Goal: Book appointment/travel/reservation

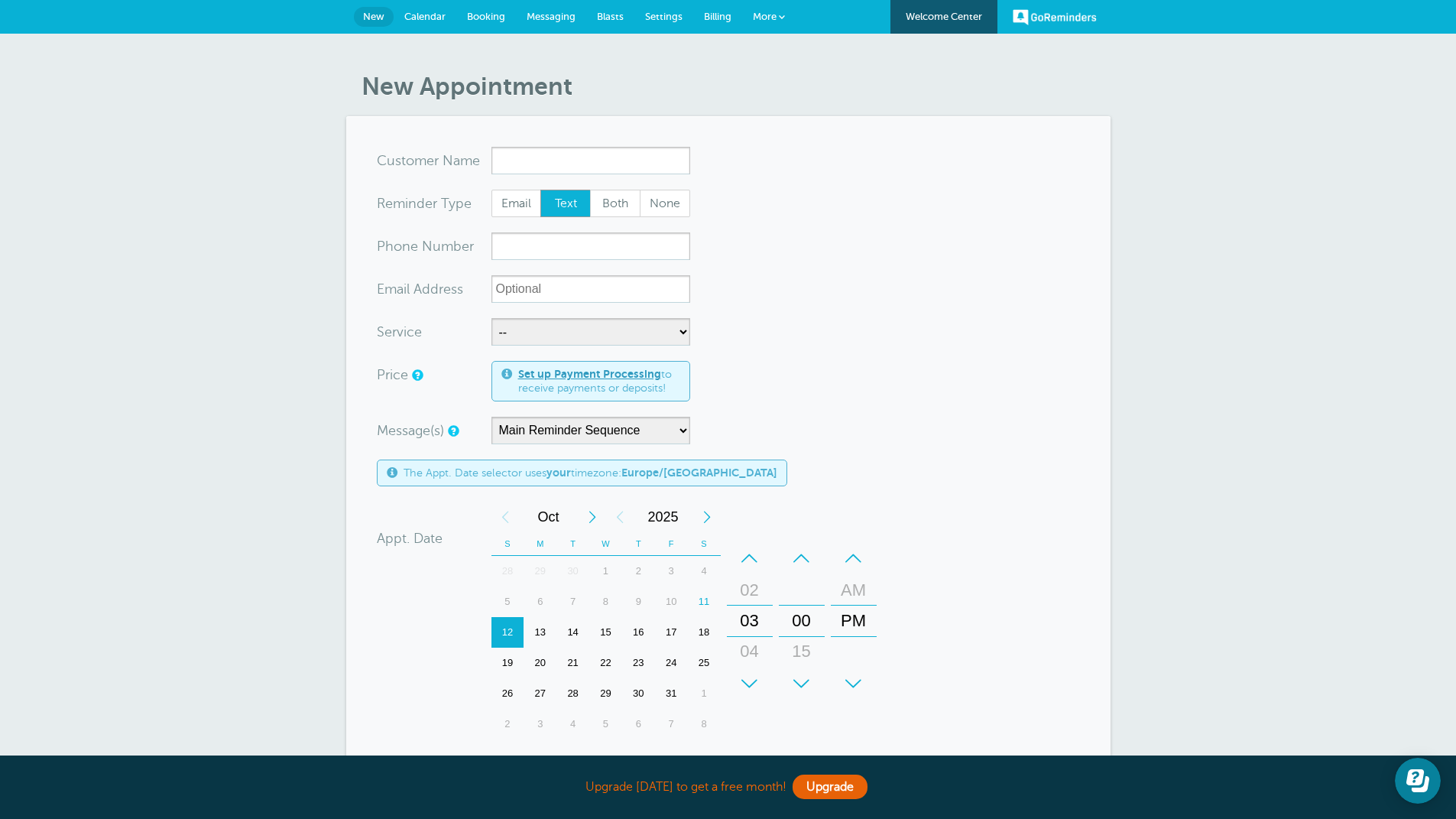
click at [436, 20] on span "Calendar" at bounding box center [425, 17] width 41 height 12
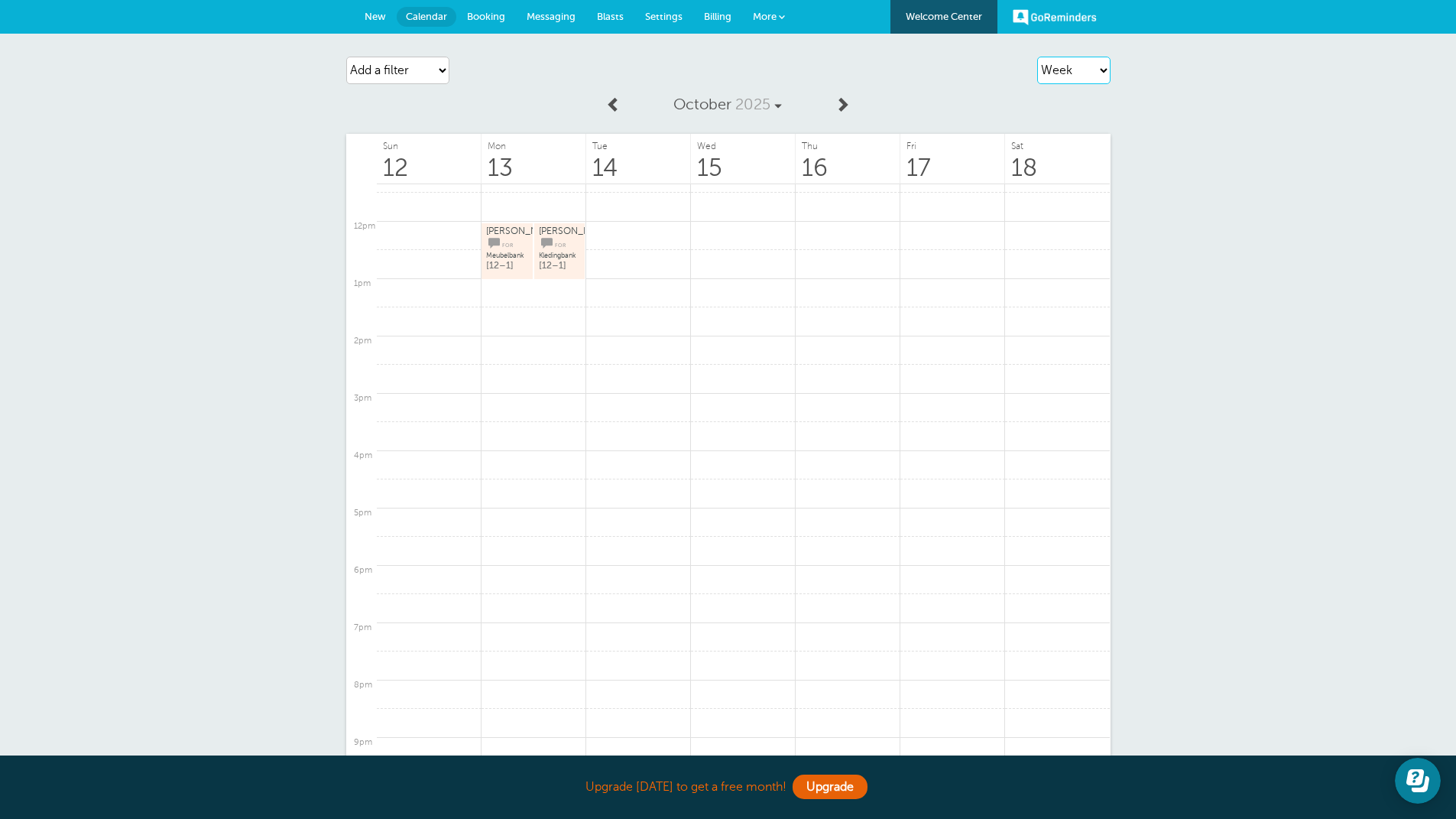
click at [1102, 73] on select "Agenda Day Week Month (full view) Month (condensed)" at bounding box center [1073, 70] width 74 height 28
click at [1037, 56] on select "Agenda Day Week Month (full view) Month (condensed)" at bounding box center [1073, 70] width 74 height 28
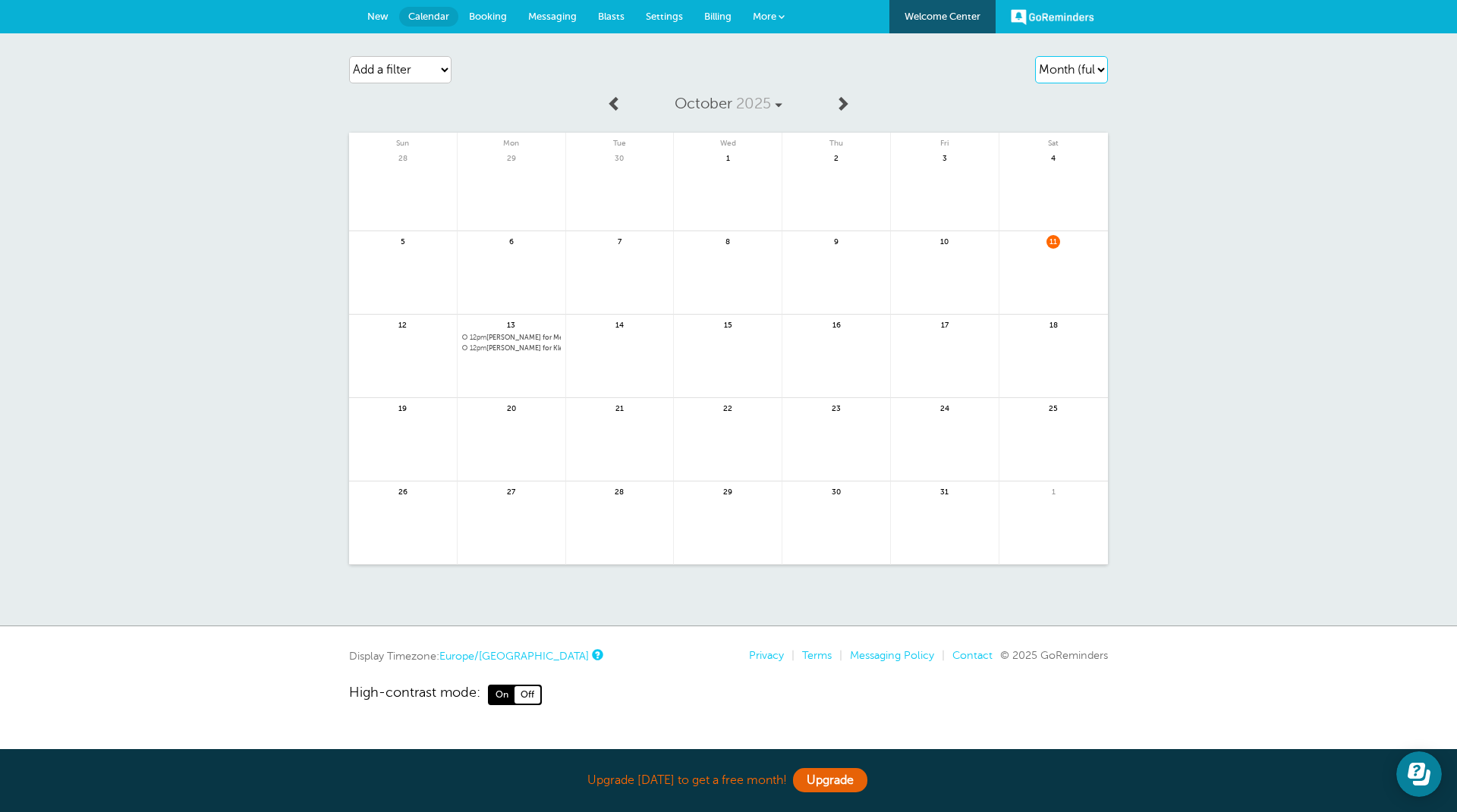
click at [1076, 68] on select "Agenda Day Week Month (full view) Month (condensed)" at bounding box center [1071, 69] width 73 height 27
click at [1035, 56] on select "Agenda Day Week Month (full view) Month (condensed)" at bounding box center [1071, 69] width 73 height 27
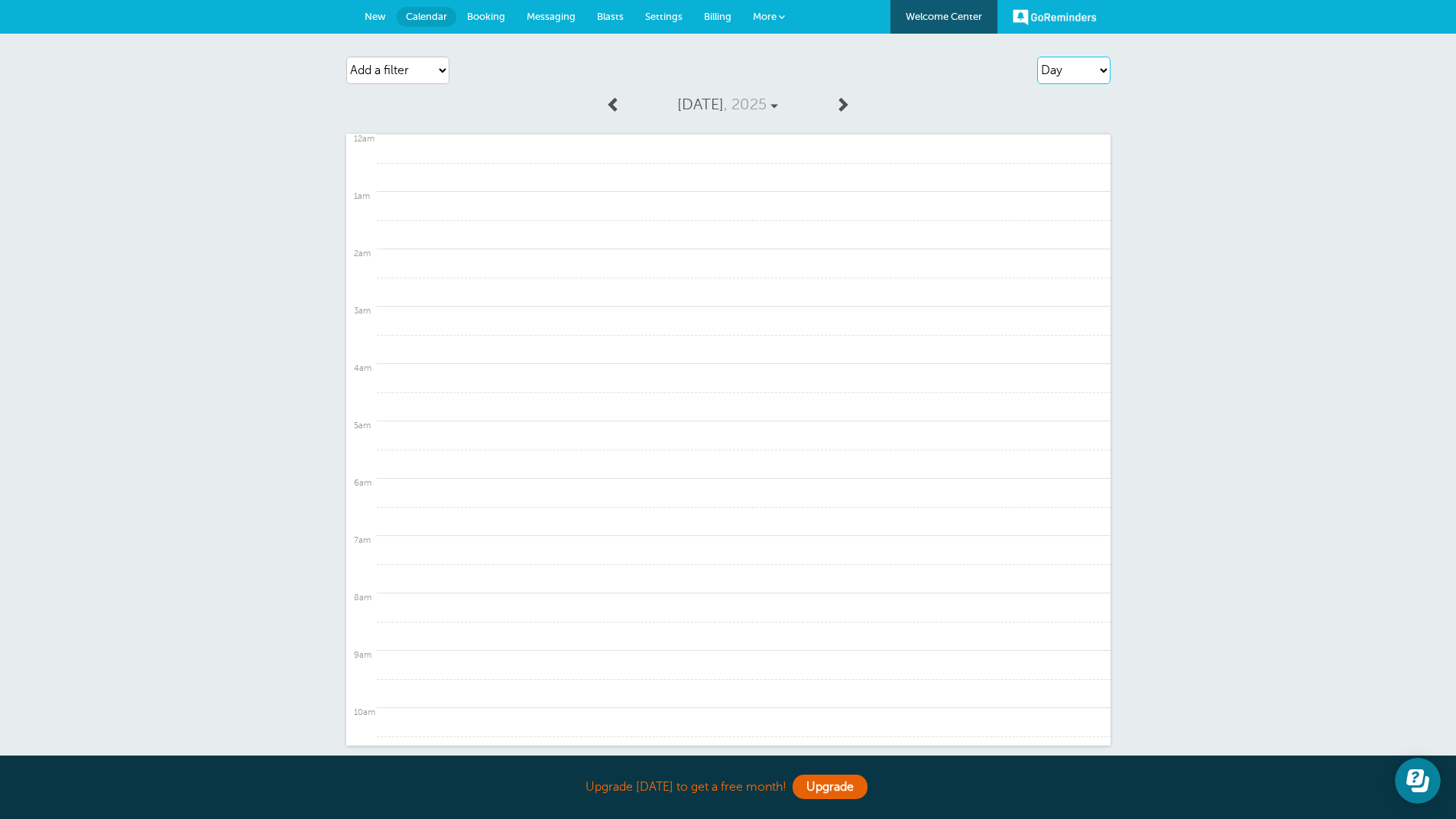
scroll to position [651, 0]
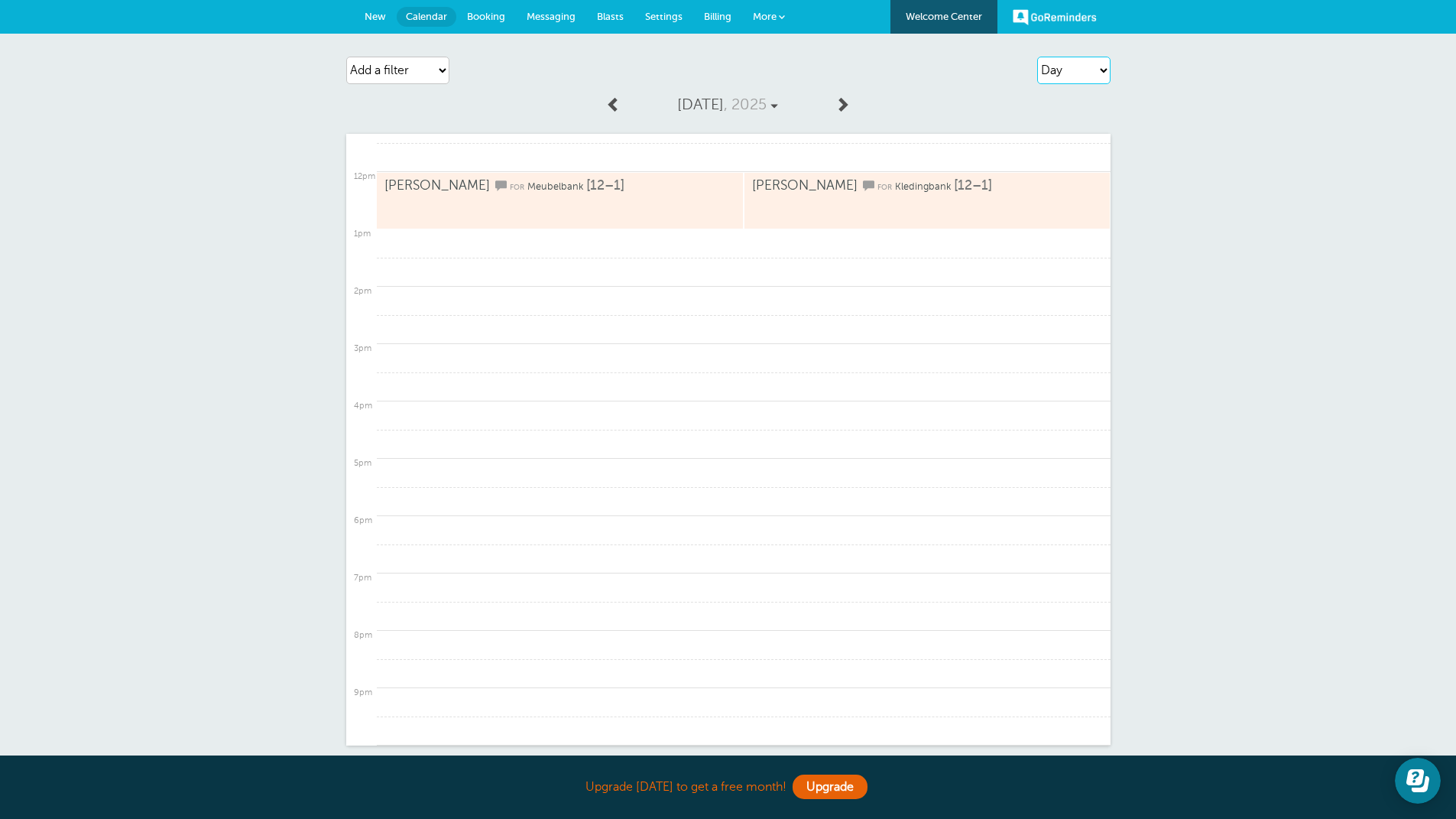
click at [1105, 68] on select "Agenda Day Week Month (full view) Month (condensed)" at bounding box center [1073, 70] width 74 height 28
click at [1037, 56] on select "Agenda Day Week Month (full view) Month (condensed)" at bounding box center [1073, 70] width 74 height 28
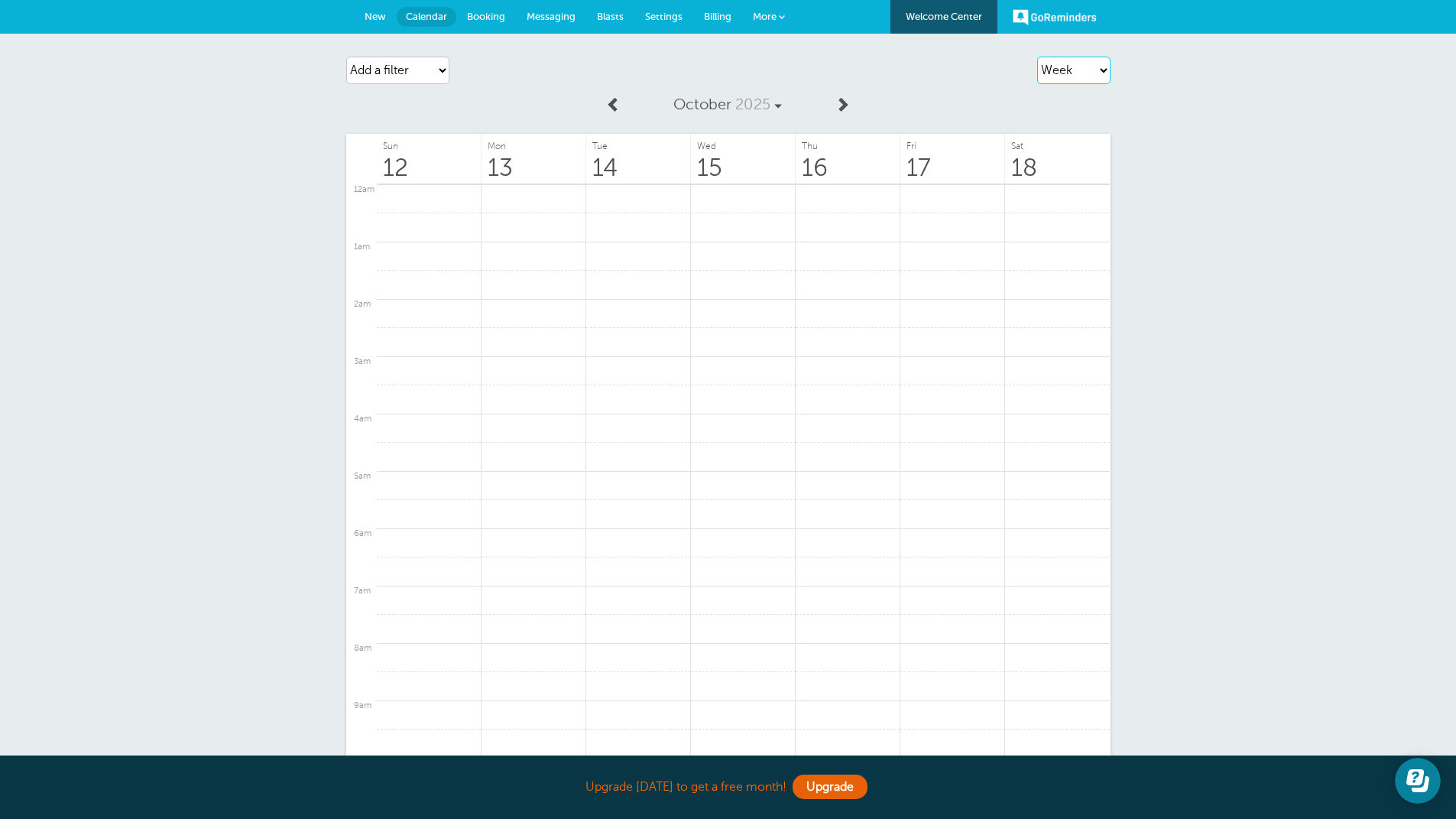
scroll to position [652, 0]
click at [844, 99] on span at bounding box center [842, 104] width 16 height 16
click at [614, 101] on span at bounding box center [614, 104] width 16 height 16
click at [1105, 71] on select "Agenda Day Week Month (full view) Month (condensed)" at bounding box center [1073, 70] width 74 height 28
select select "day"
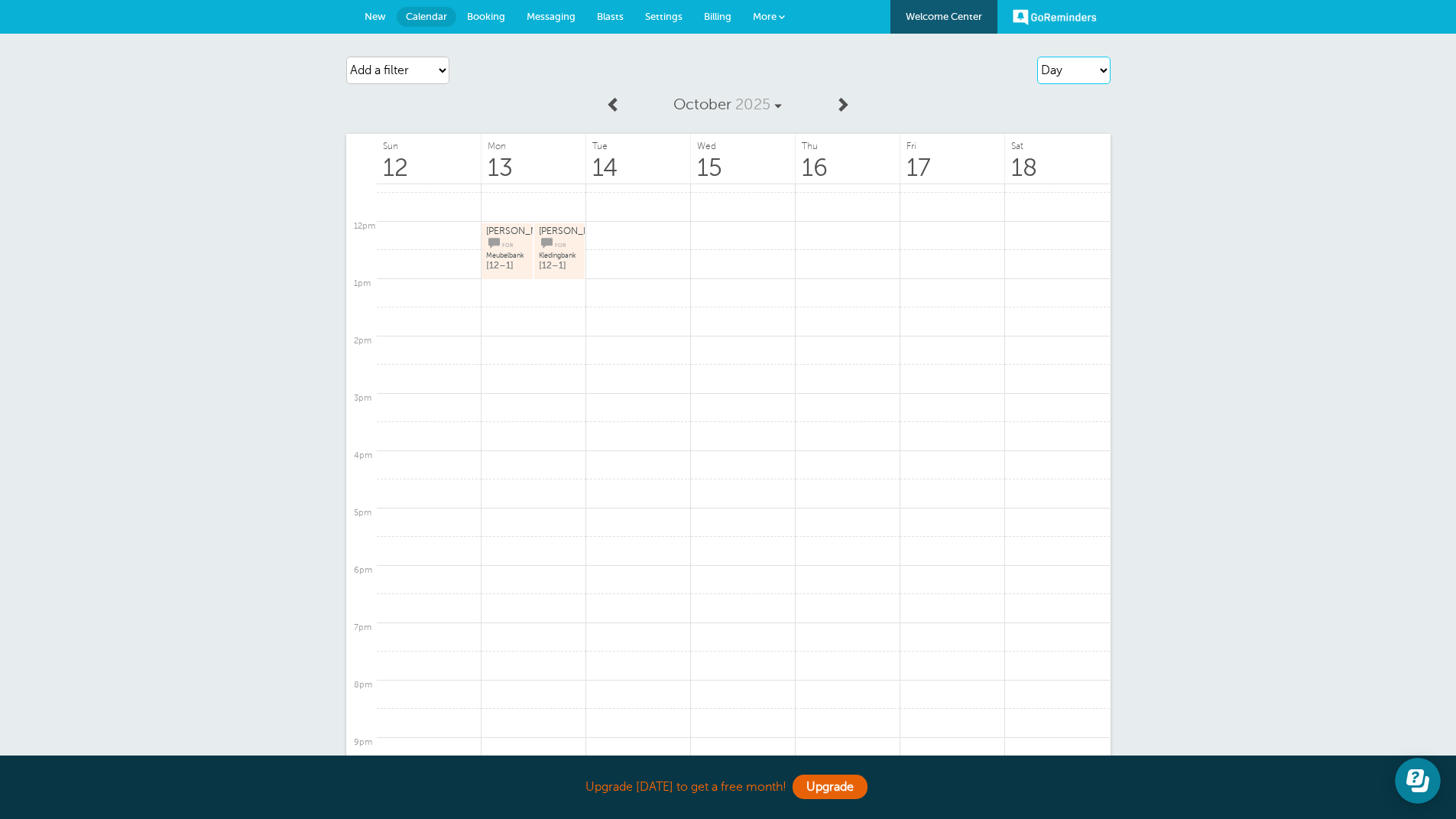
click at [1037, 56] on select "Agenda Day Week Month (full view) Month (condensed)" at bounding box center [1073, 70] width 74 height 28
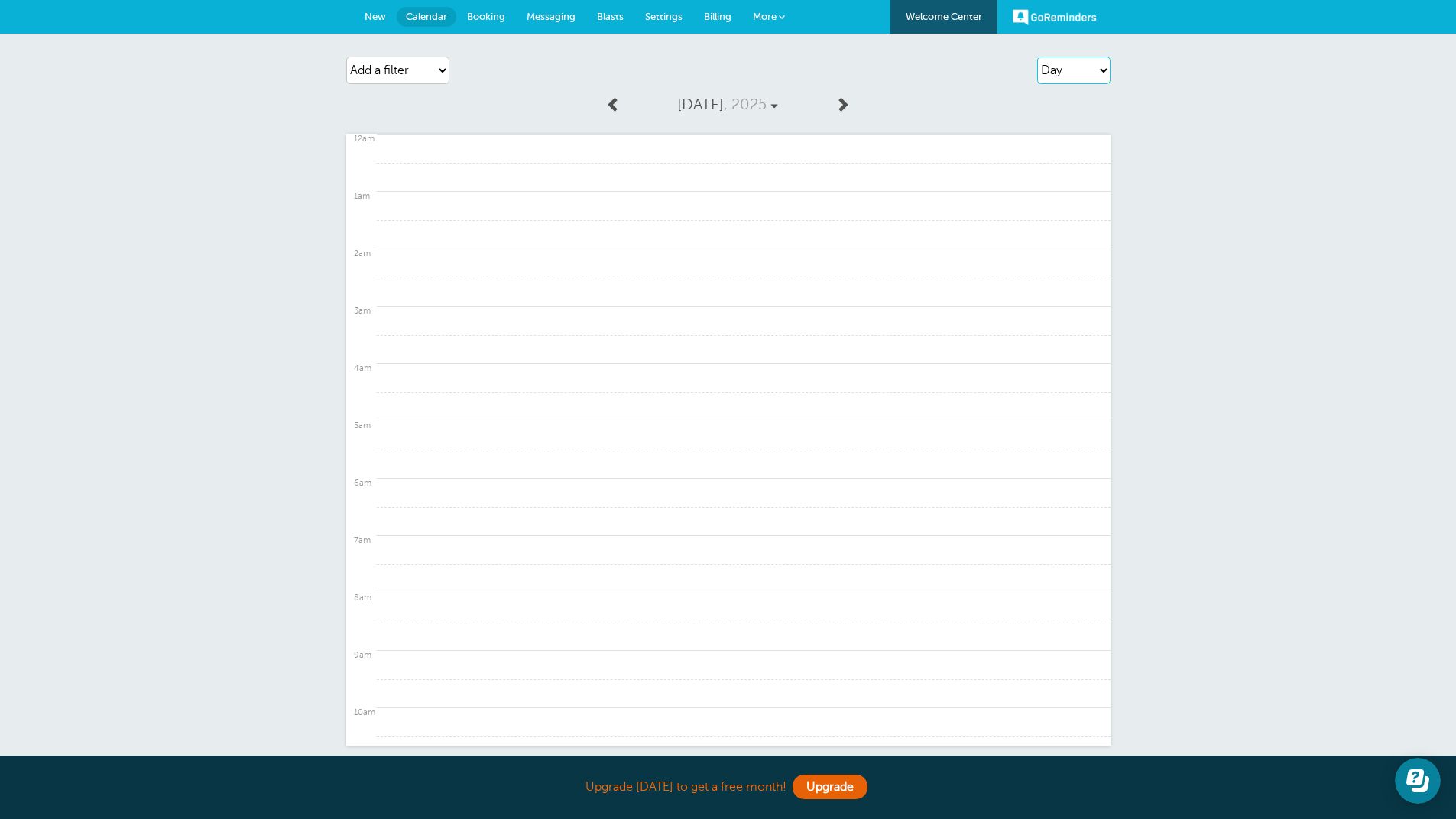
scroll to position [651, 0]
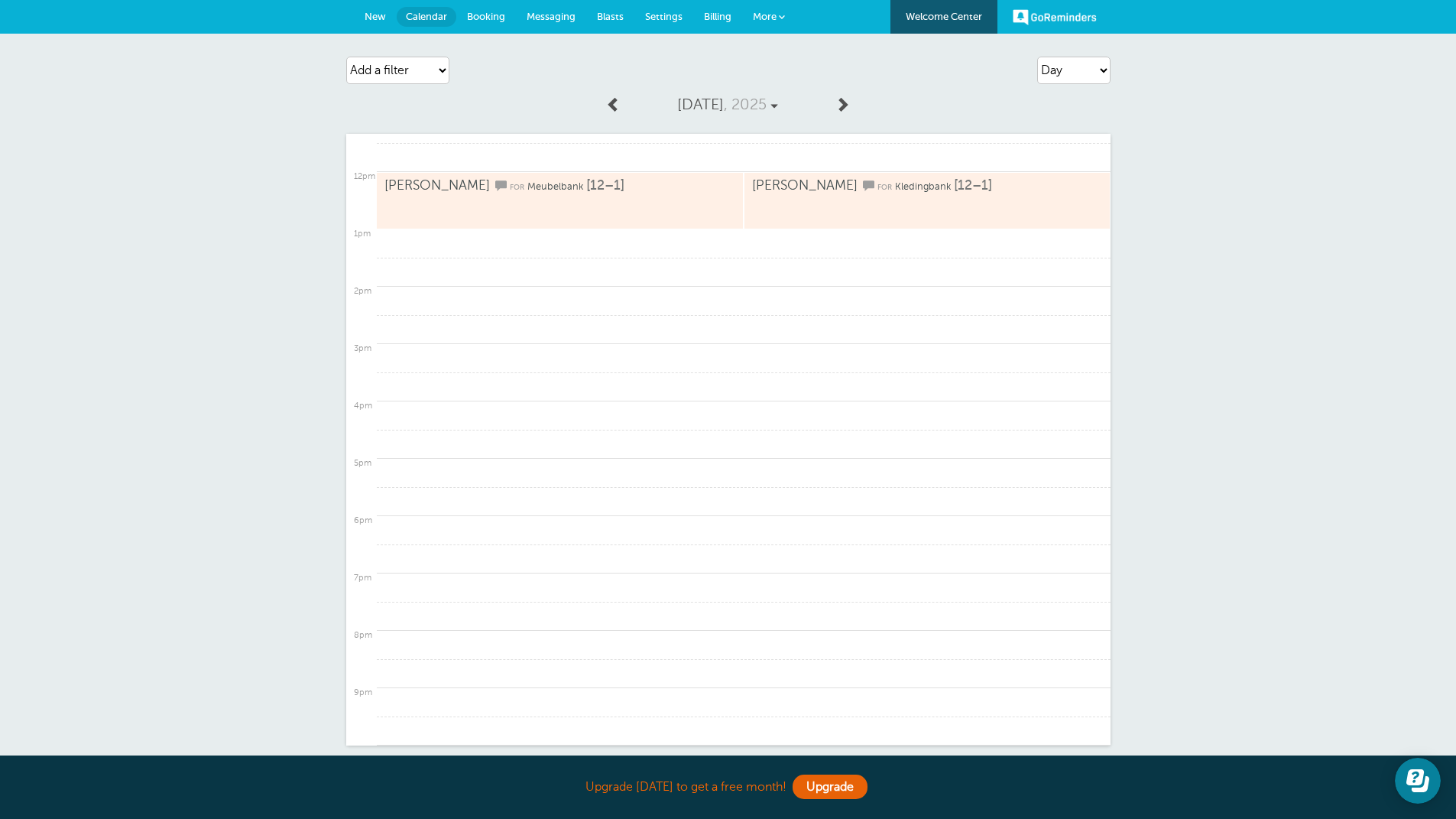
click at [846, 106] on span at bounding box center [842, 104] width 16 height 16
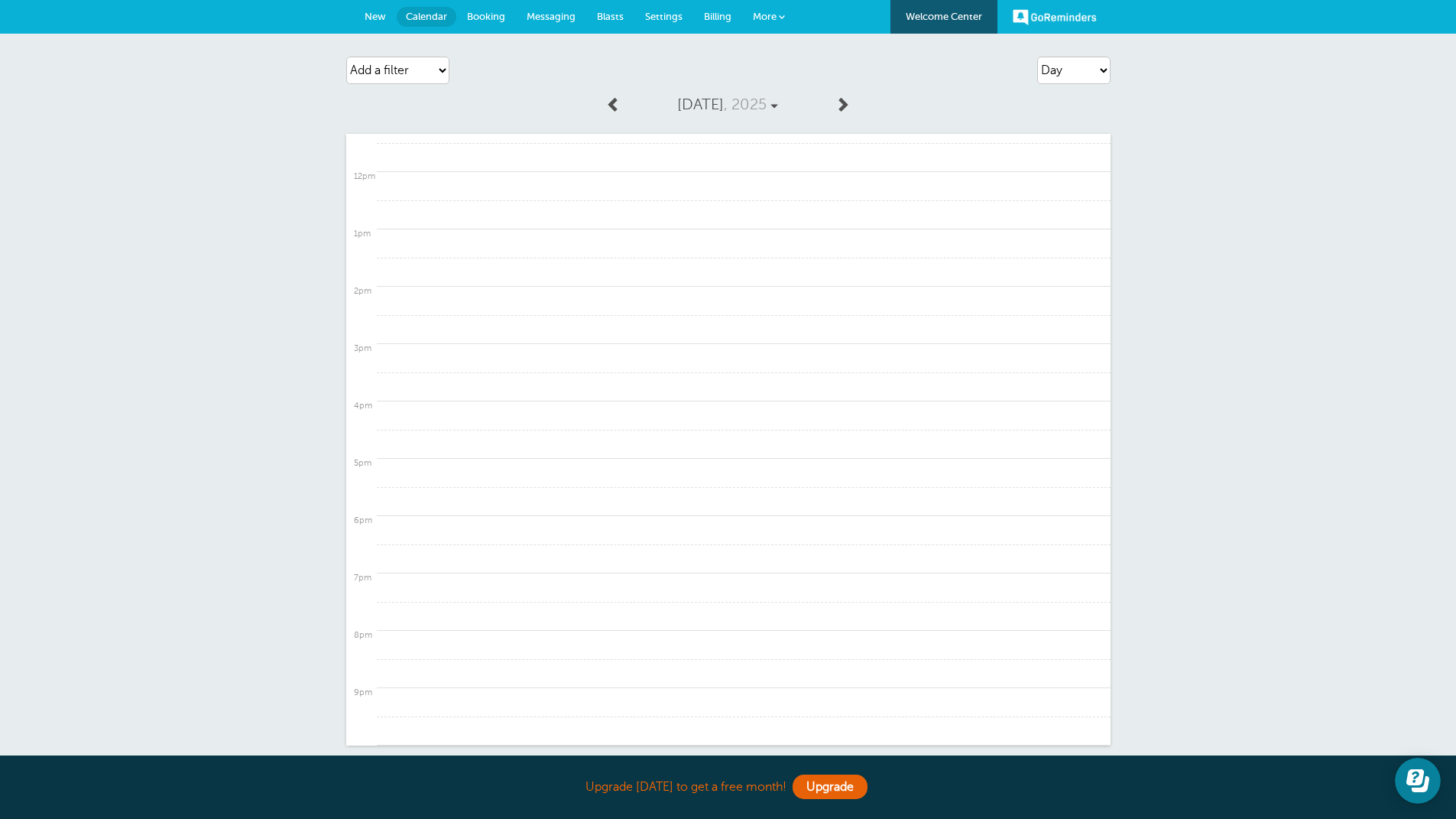
click at [610, 104] on span at bounding box center [614, 104] width 16 height 16
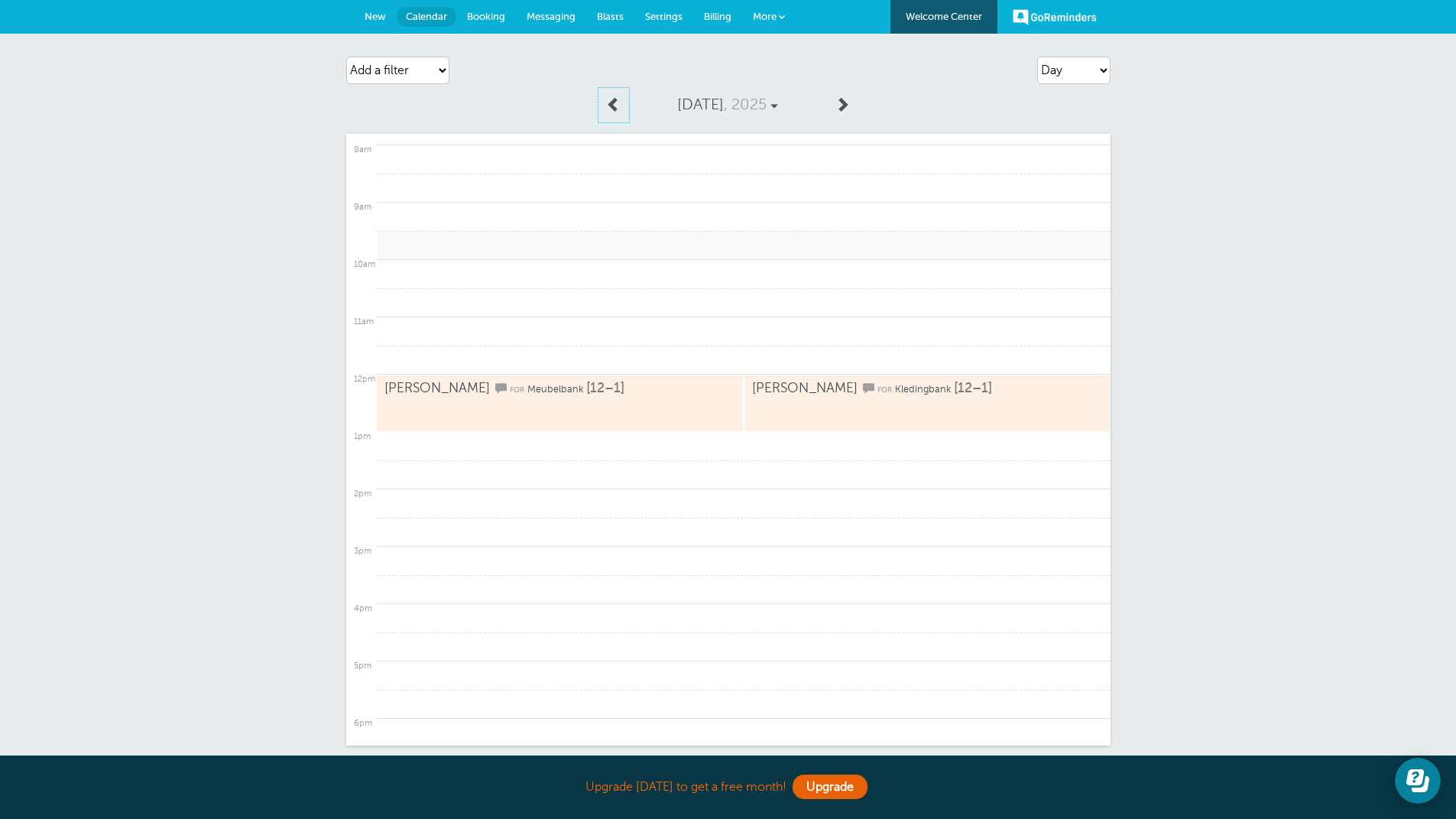
scroll to position [421, 0]
